Goal: Navigation & Orientation: Find specific page/section

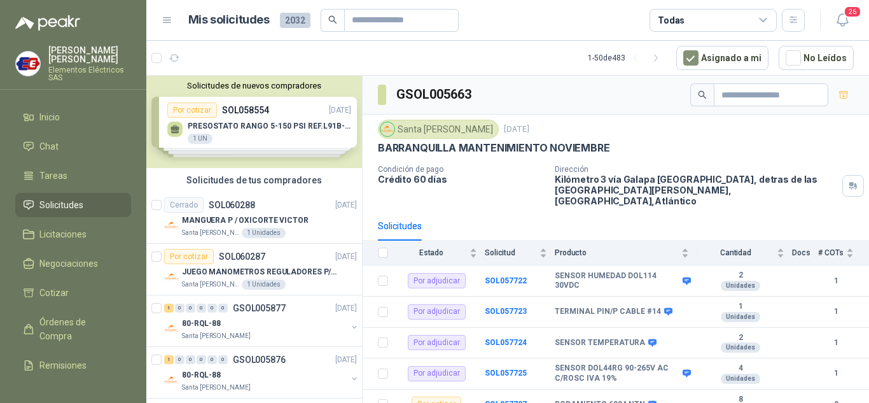
scroll to position [528, 0]
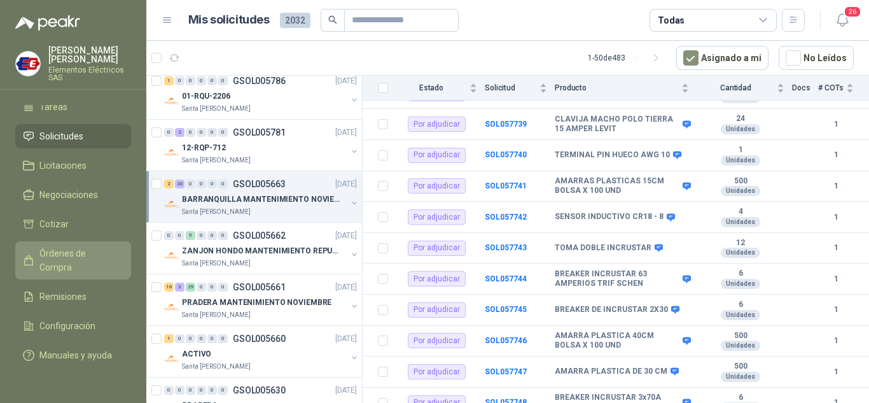
click at [72, 241] on link "Órdenes de Compra" at bounding box center [73, 260] width 116 height 38
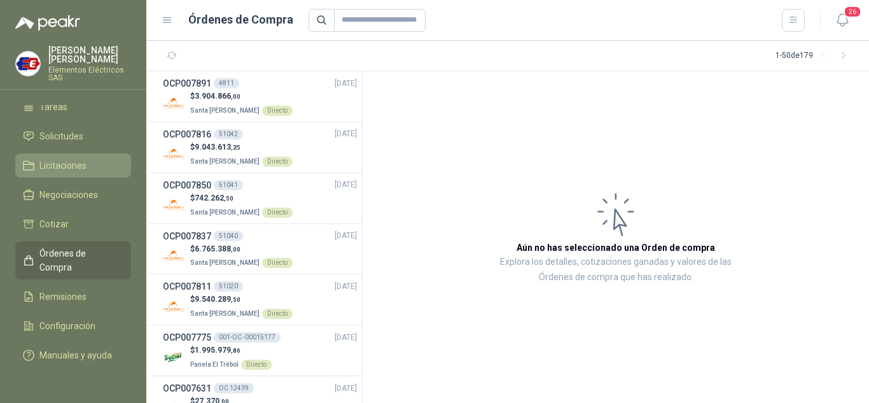
click at [77, 158] on span "Licitaciones" at bounding box center [62, 165] width 47 height 14
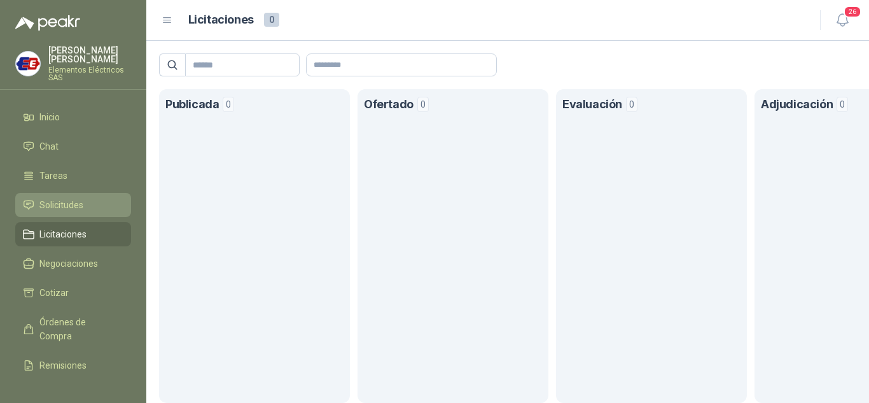
click at [60, 199] on span "Solicitudes" at bounding box center [61, 205] width 44 height 14
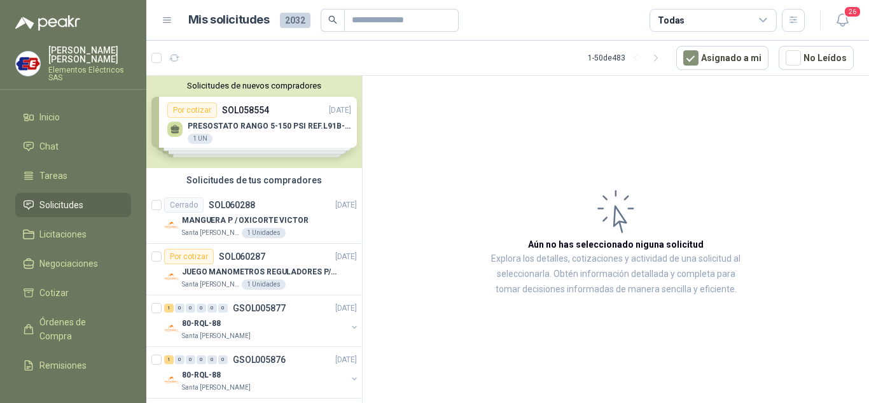
click at [49, 208] on span "Solicitudes" at bounding box center [61, 205] width 44 height 14
click at [53, 201] on span "Solicitudes" at bounding box center [61, 205] width 44 height 14
click at [64, 332] on span "Órdenes de Compra" at bounding box center [79, 329] width 80 height 28
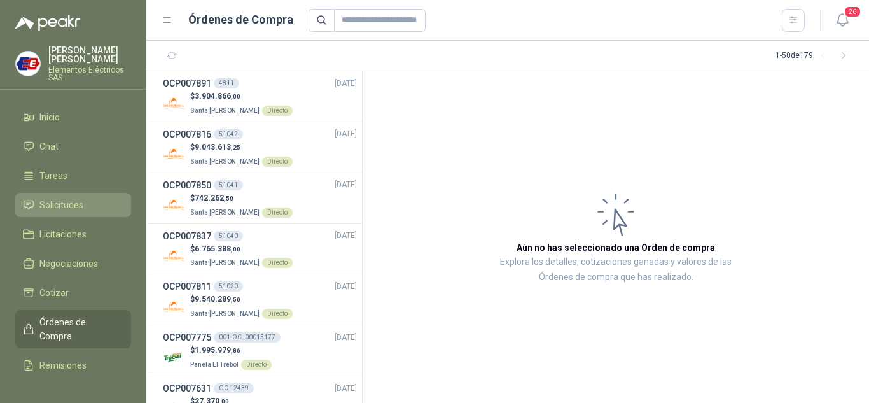
click at [60, 200] on span "Solicitudes" at bounding box center [61, 205] width 44 height 14
